Goal: Navigation & Orientation: Find specific page/section

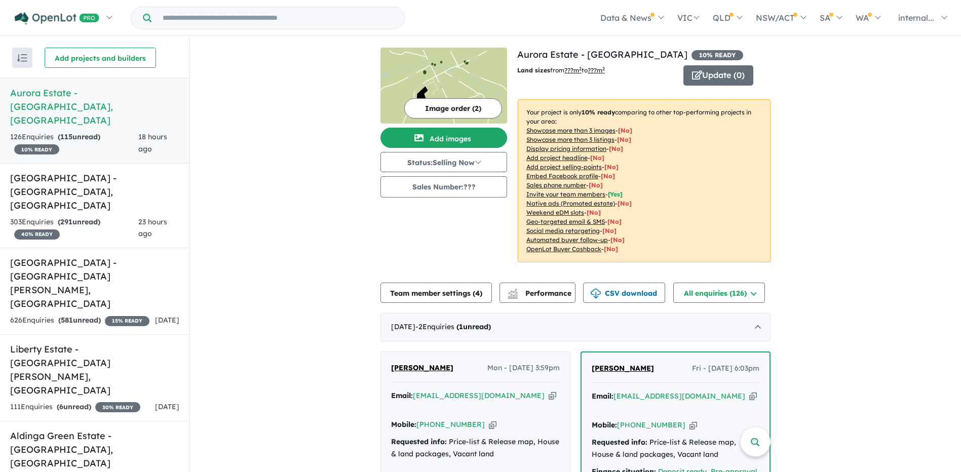
scroll to position [203, 0]
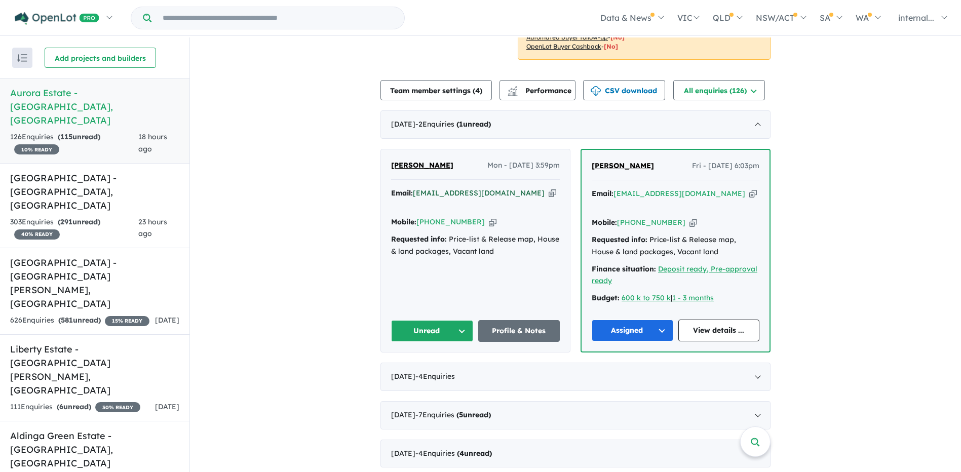
drag, startPoint x: 515, startPoint y: 195, endPoint x: 505, endPoint y: 190, distance: 10.9
click at [549, 195] on icon "button" at bounding box center [553, 193] width 8 height 11
click at [484, 216] on div "Mobile: [PHONE_NUMBER] Copied!" at bounding box center [475, 222] width 169 height 12
click at [489, 217] on icon "button" at bounding box center [493, 222] width 8 height 11
click at [432, 320] on button "Unread" at bounding box center [432, 331] width 82 height 22
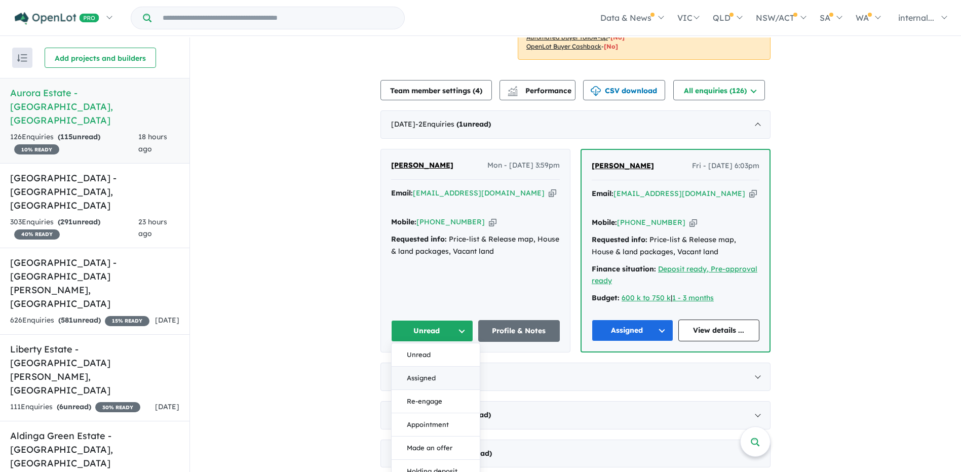
click at [437, 367] on button "Assigned" at bounding box center [436, 378] width 88 height 23
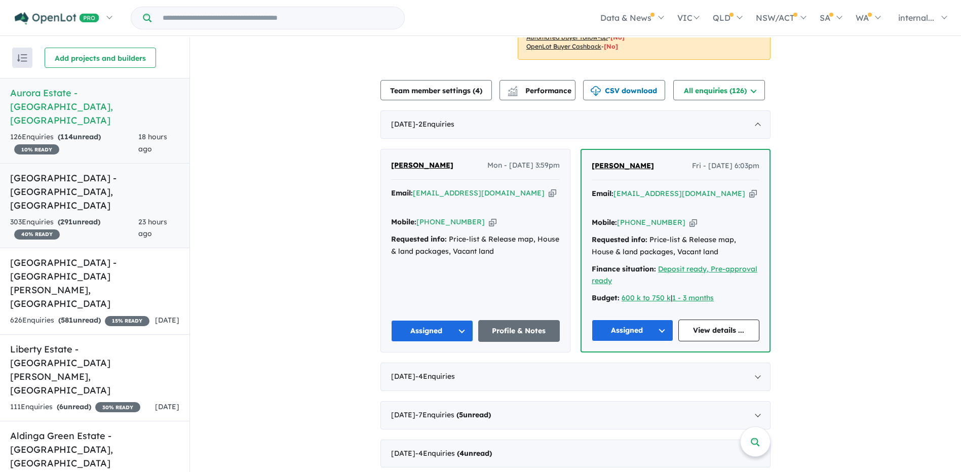
click at [86, 171] on h5 "[GEOGRAPHIC_DATA] - [GEOGRAPHIC_DATA] , [GEOGRAPHIC_DATA]" at bounding box center [94, 191] width 169 height 41
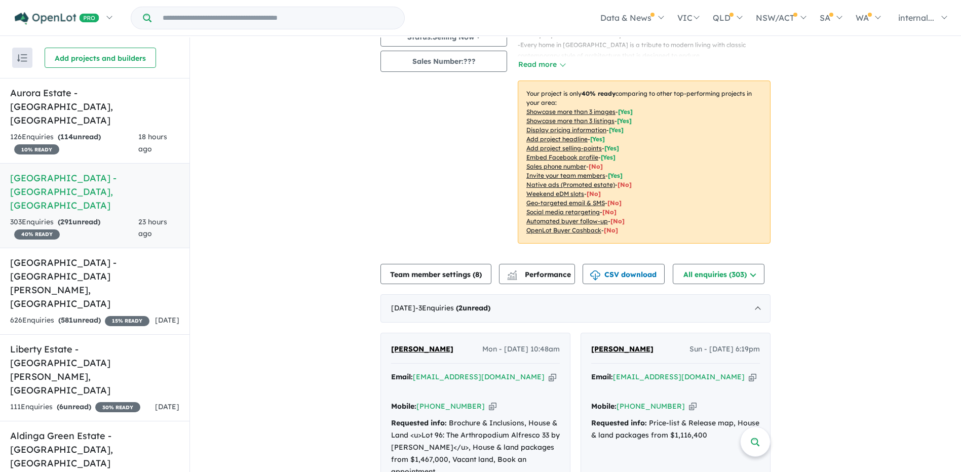
scroll to position [269, 0]
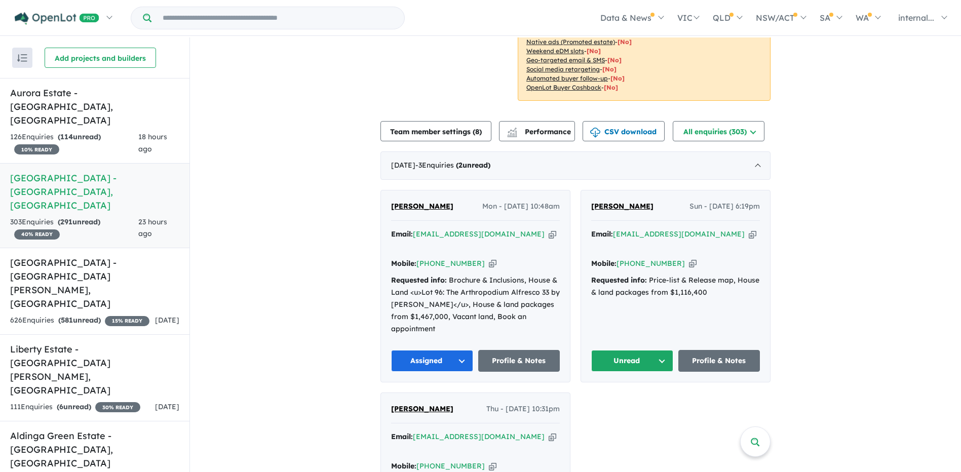
click at [641, 350] on button "Unread" at bounding box center [632, 361] width 82 height 22
click at [631, 397] on button "Assigned" at bounding box center [636, 408] width 88 height 23
click at [103, 256] on h5 "[GEOGRAPHIC_DATA] - [GEOGRAPHIC_DATA][PERSON_NAME][GEOGRAPHIC_DATA]" at bounding box center [94, 283] width 169 height 55
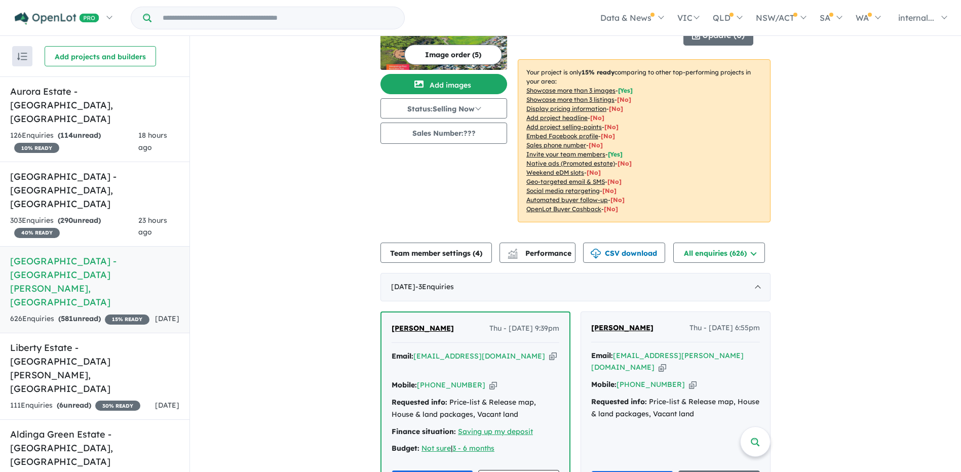
scroll to position [152, 0]
